Goal: Information Seeking & Learning: Learn about a topic

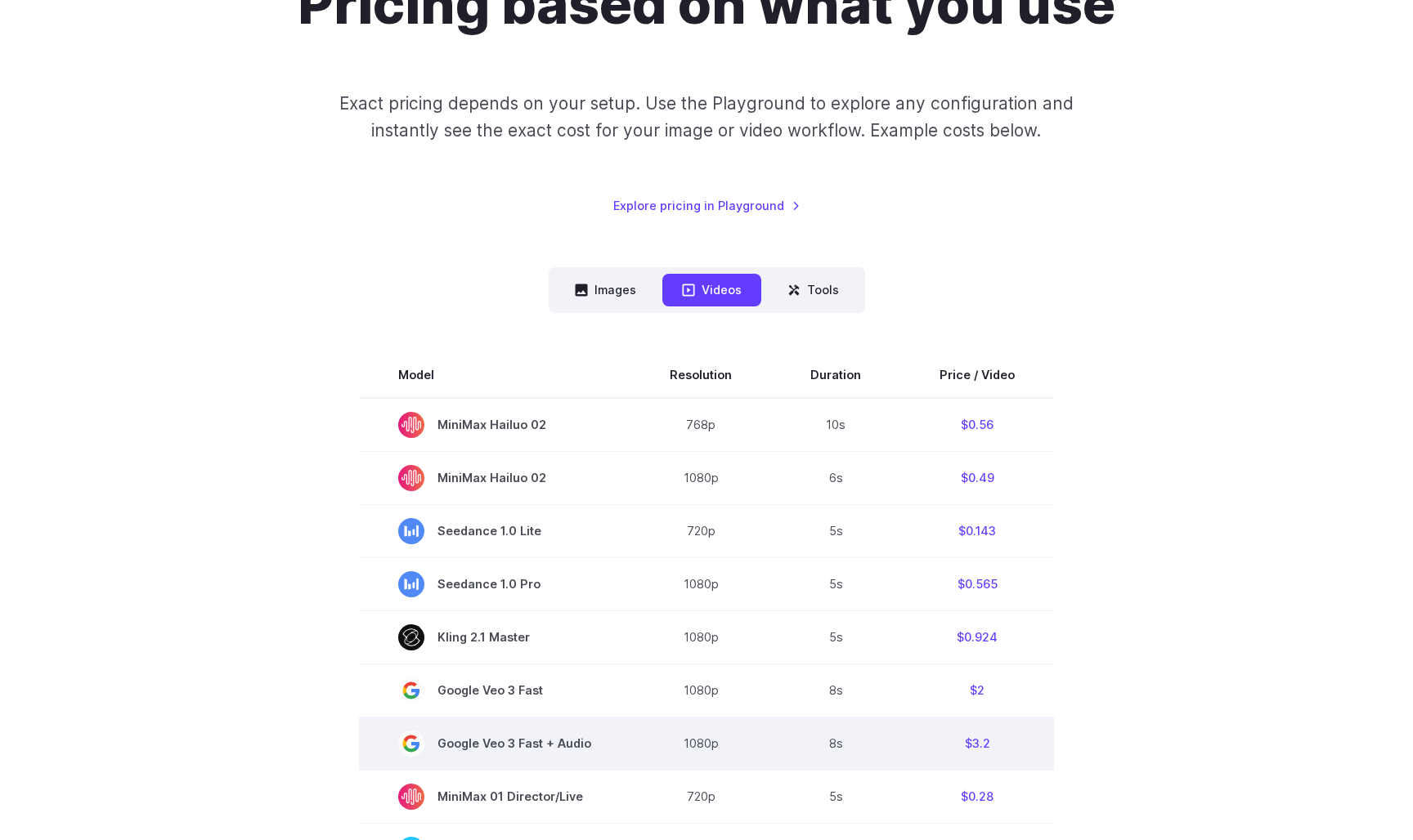
scroll to position [207, 0]
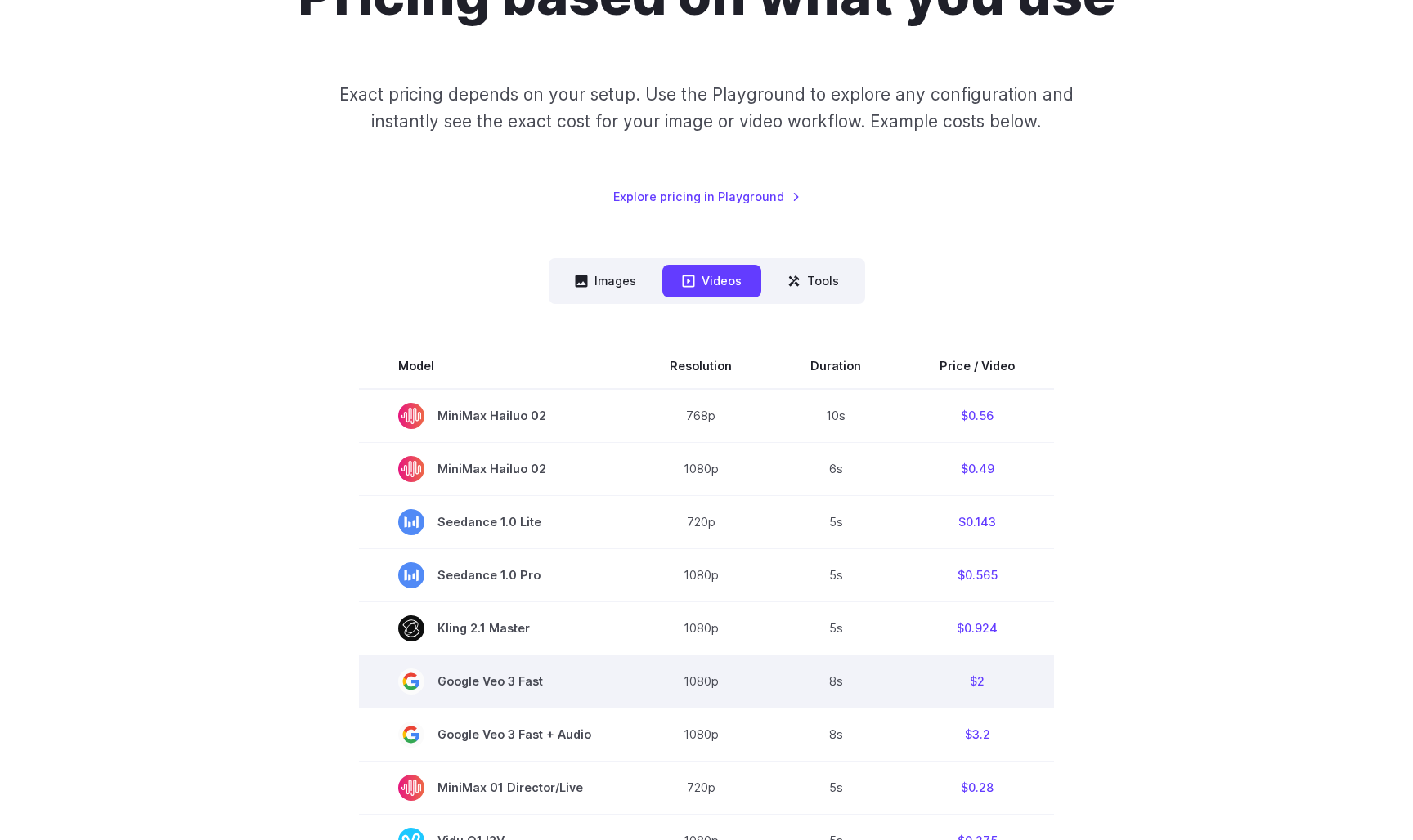
click at [843, 683] on td "8s" at bounding box center [836, 682] width 129 height 53
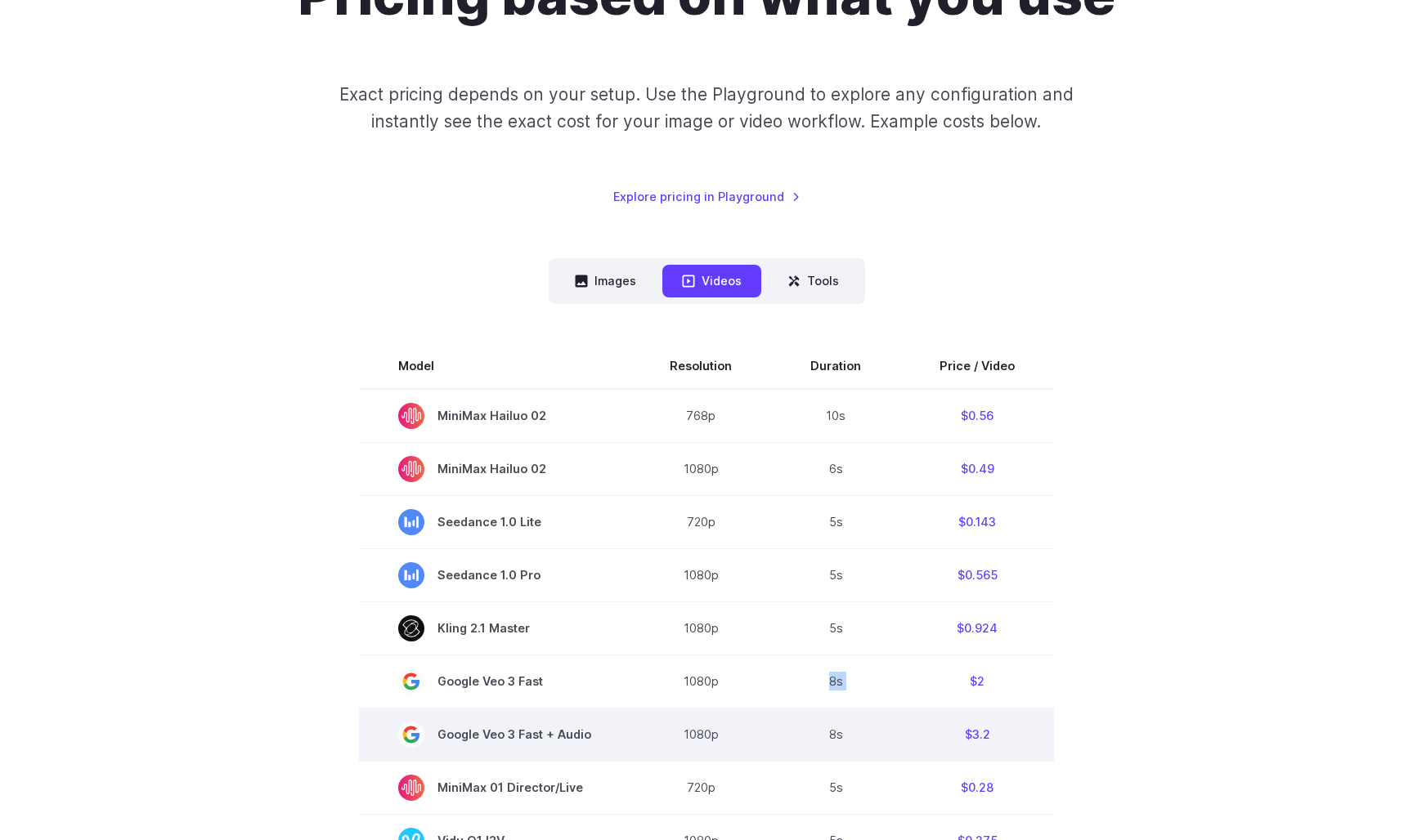
click at [860, 747] on td "8s" at bounding box center [836, 734] width 129 height 53
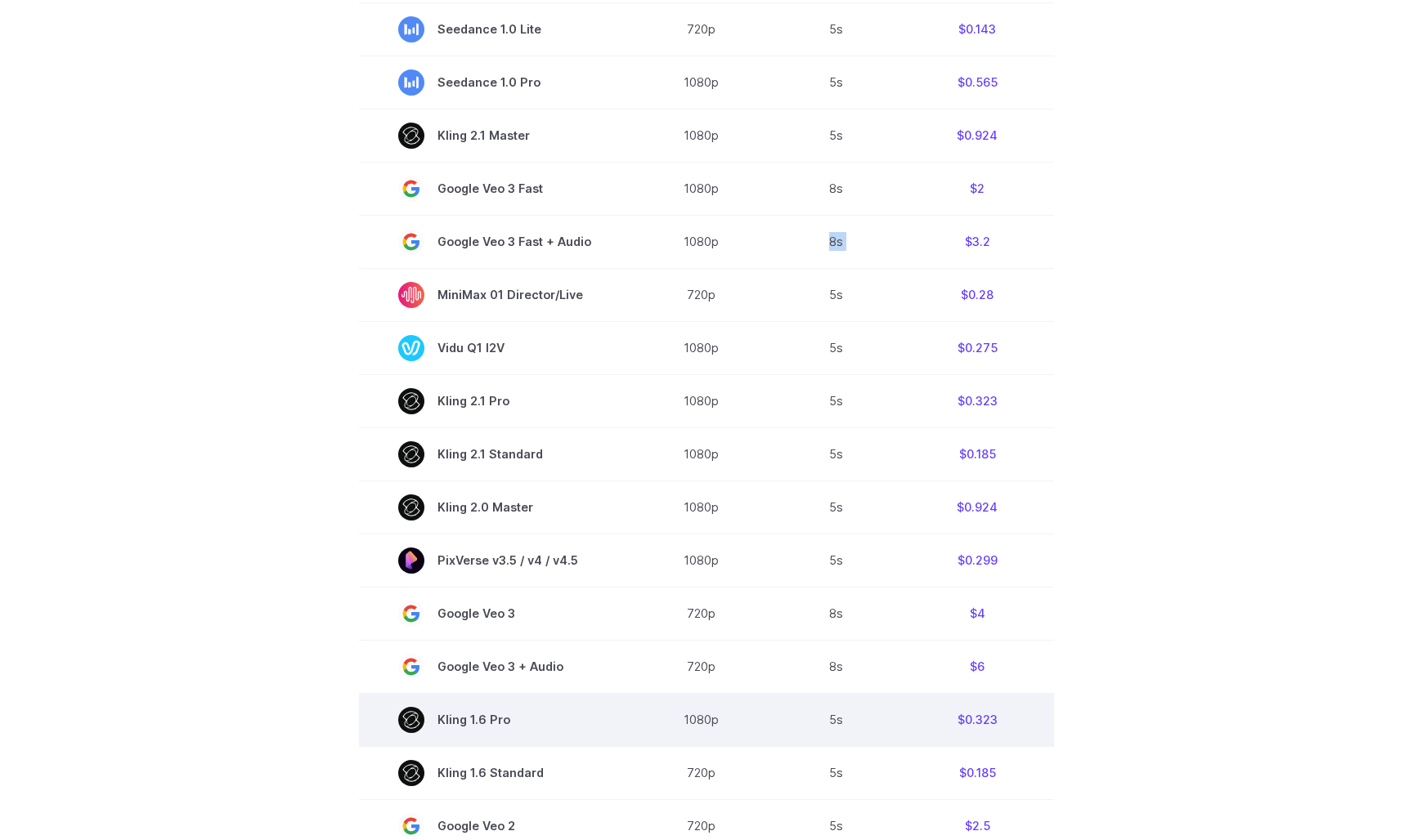
scroll to position [701, 0]
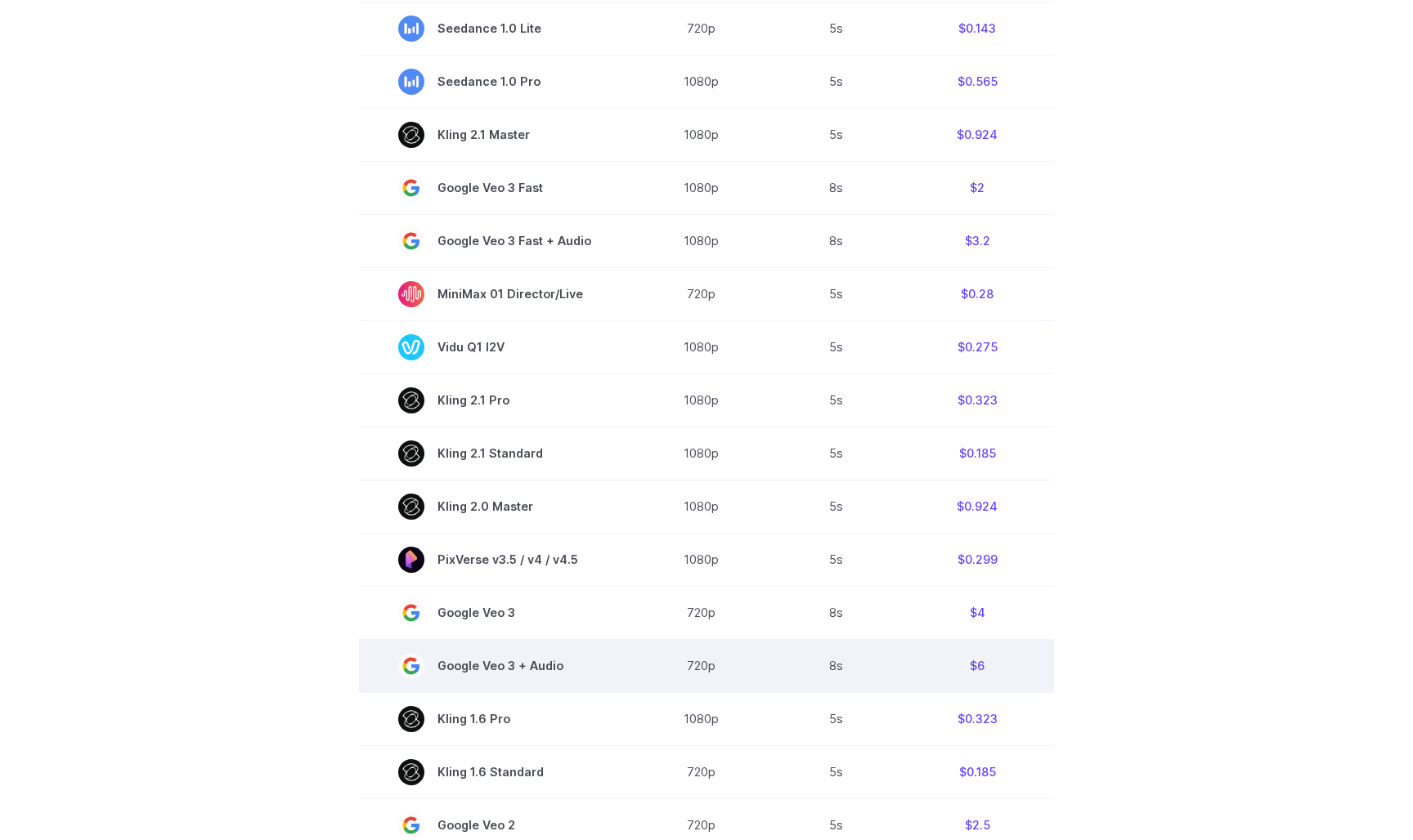
click at [815, 669] on td "8s" at bounding box center [836, 666] width 129 height 53
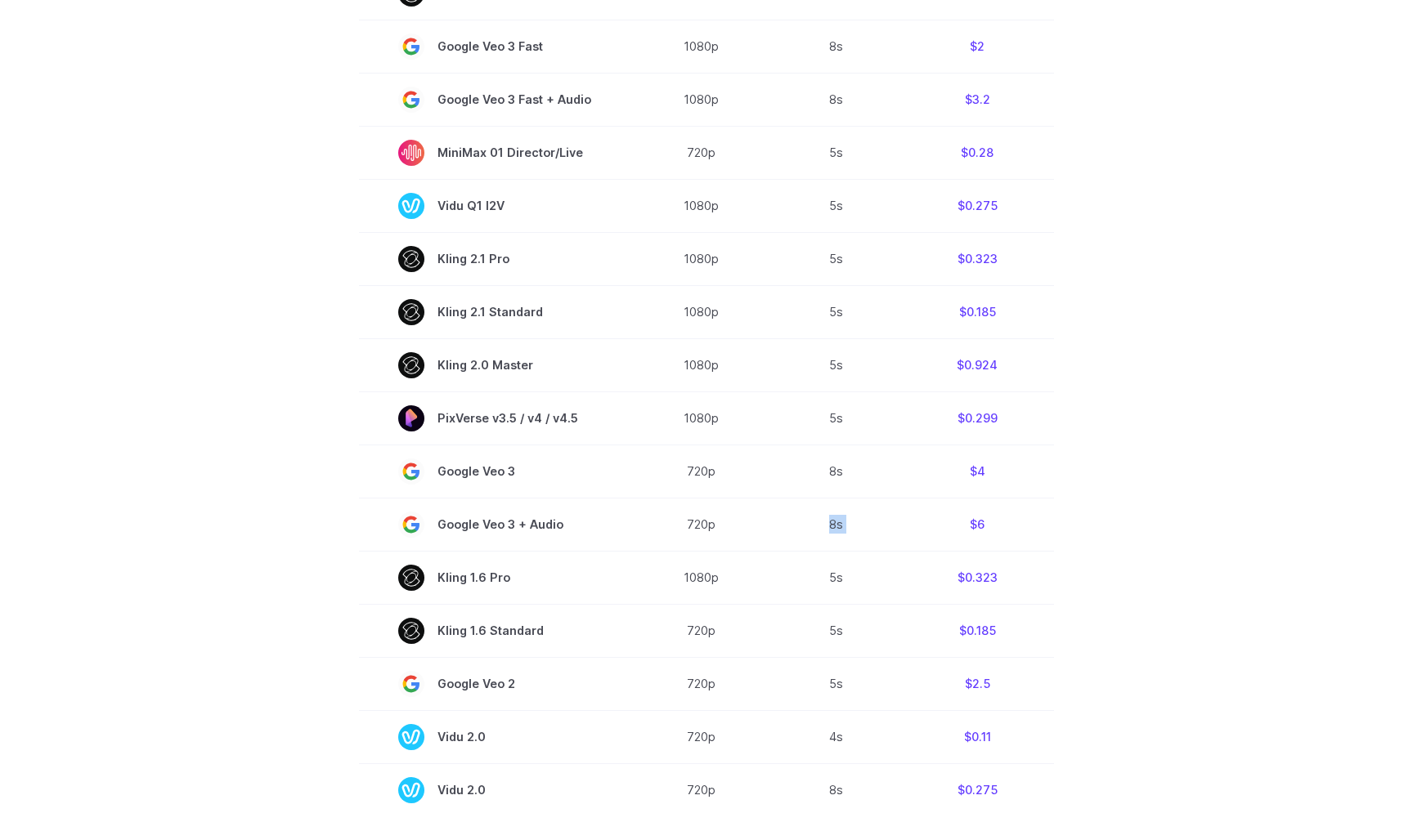
scroll to position [693, 0]
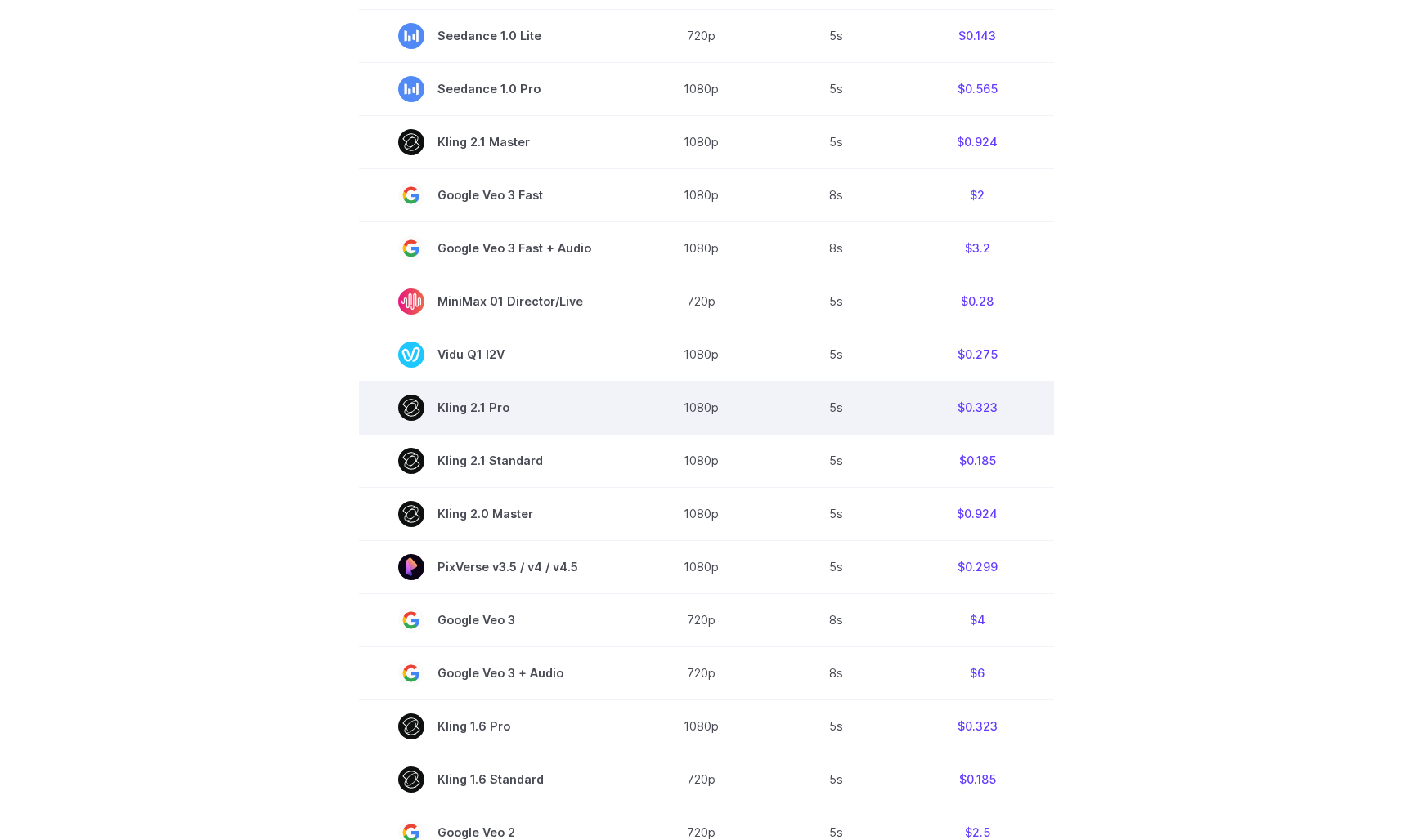
click at [973, 414] on td "$0.323" at bounding box center [977, 408] width 154 height 53
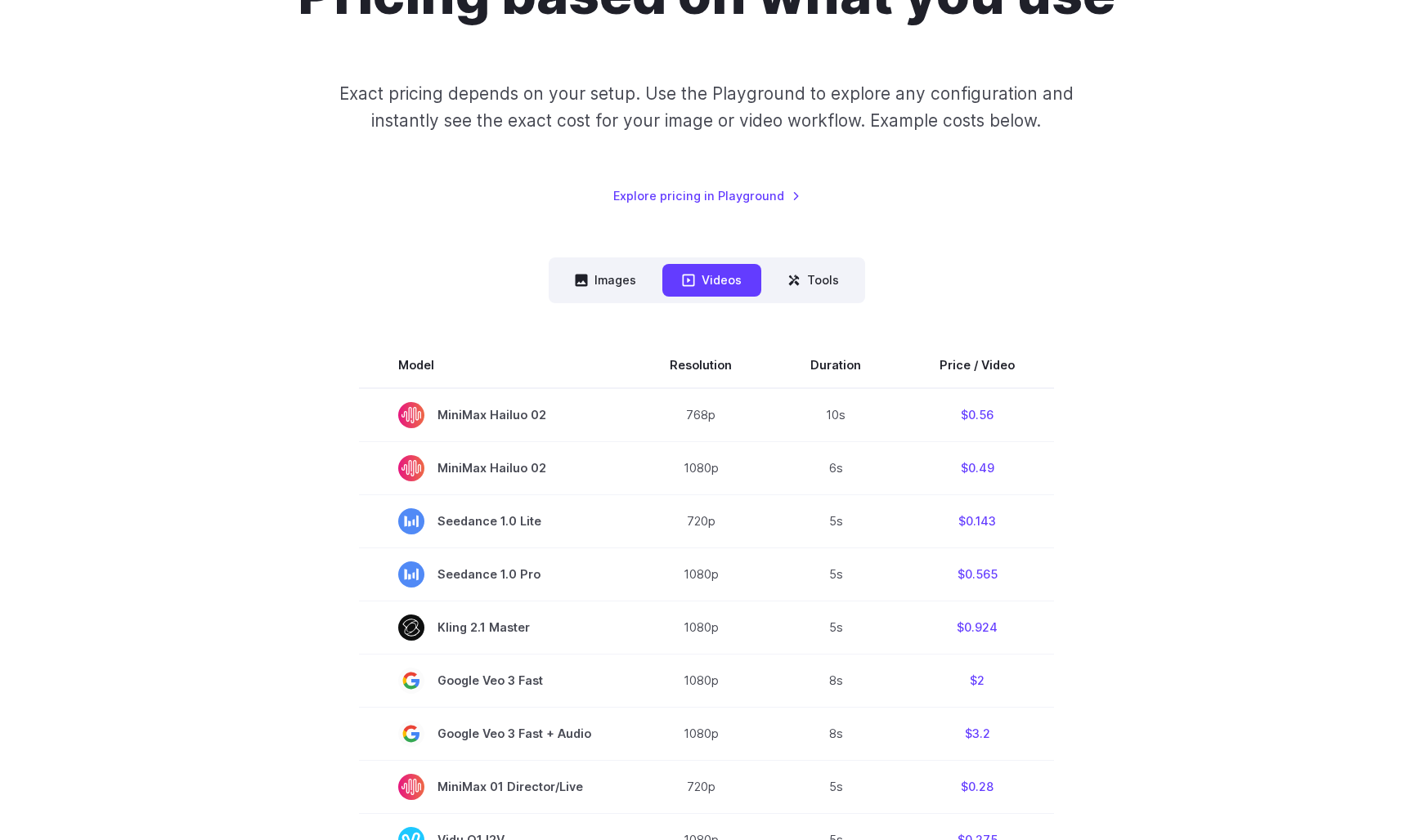
scroll to position [208, 0]
click at [620, 292] on button "Images" at bounding box center [605, 279] width 101 height 32
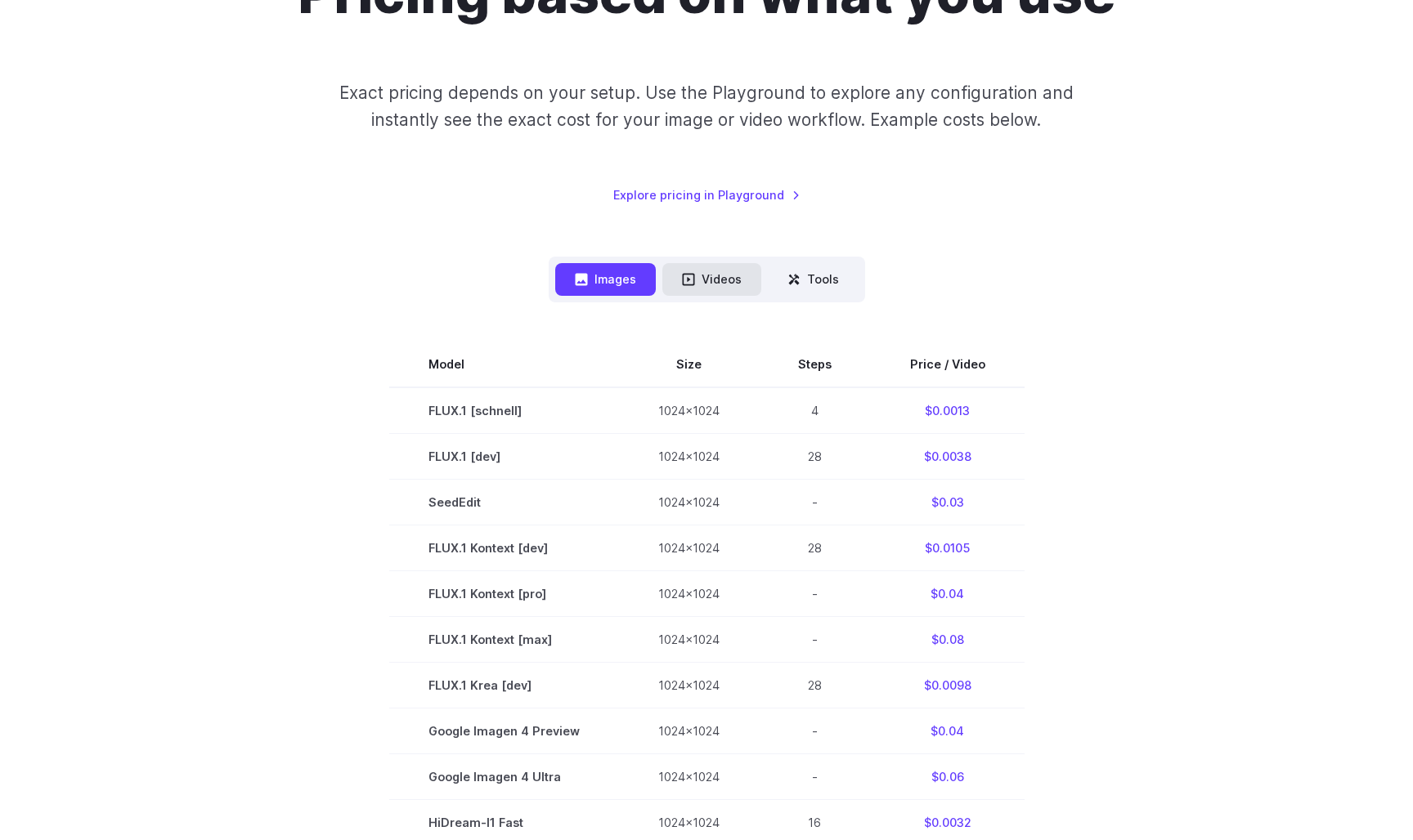
click at [708, 275] on button "Videos" at bounding box center [711, 279] width 99 height 32
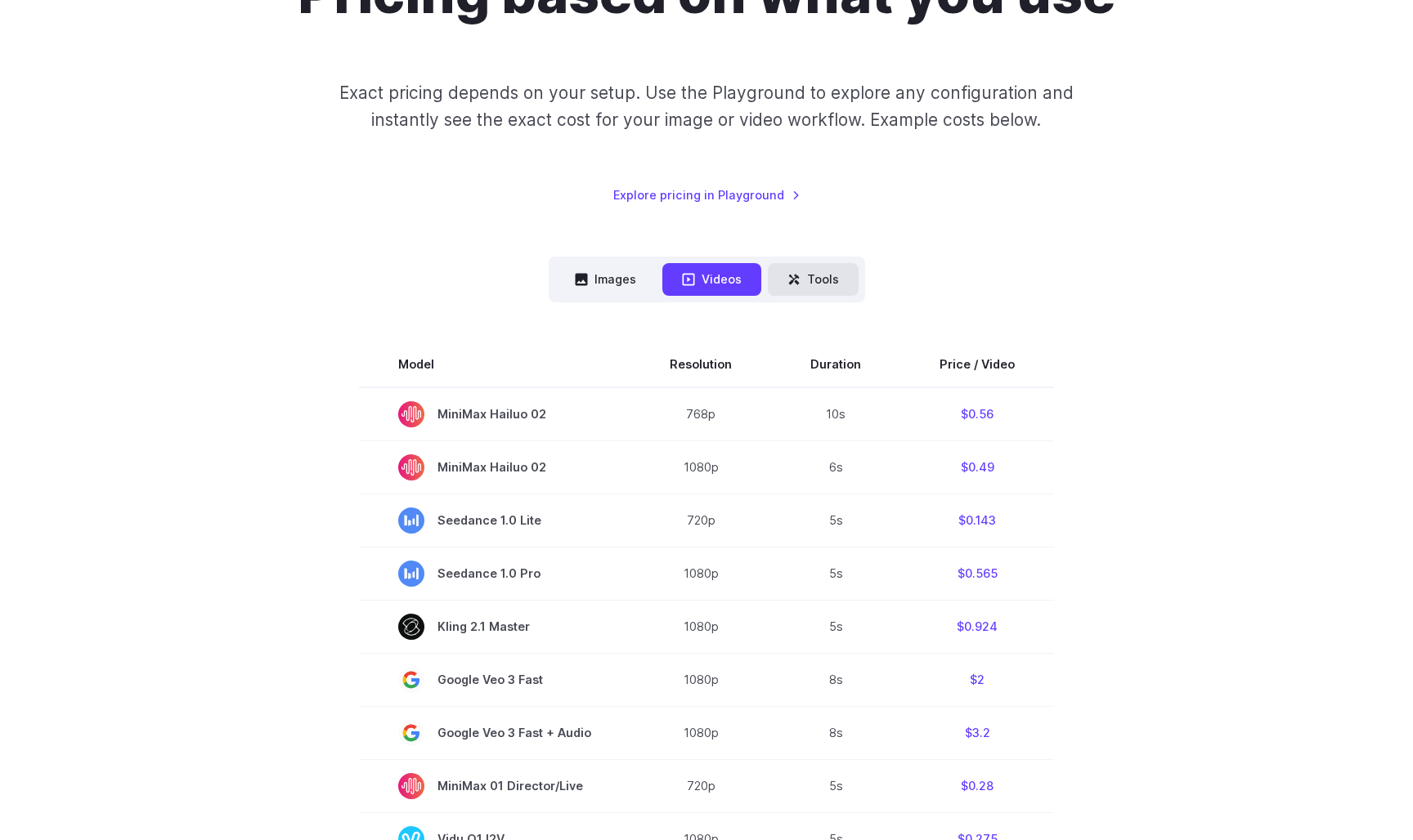
click at [795, 275] on icon at bounding box center [794, 279] width 13 height 13
